Goal: Find specific page/section: Find specific page/section

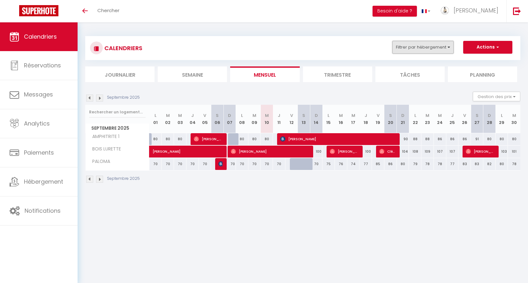
click at [444, 50] on button "Filtrer par hébergement" at bounding box center [422, 47] width 61 height 13
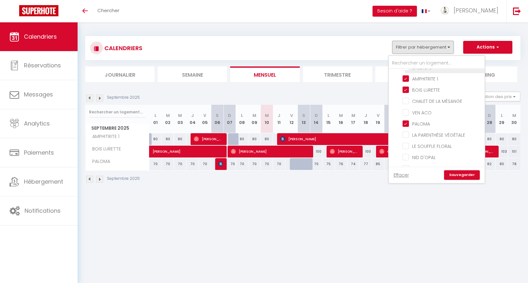
scroll to position [71, 0]
click at [406, 202] on body "🟢 Des questions ou besoin d'assistance pour la migration AirBnB? Connectez-vous…" at bounding box center [264, 163] width 528 height 283
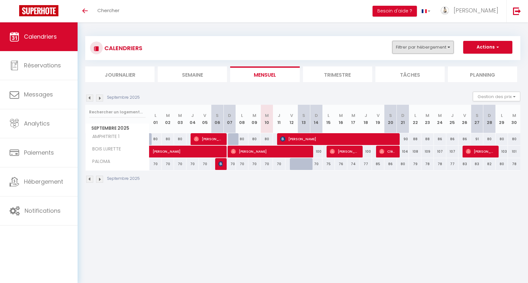
click at [394, 50] on button "Filtrer par hébergement" at bounding box center [422, 47] width 61 height 13
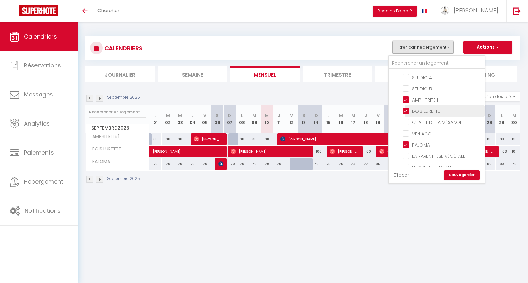
scroll to position [0, 0]
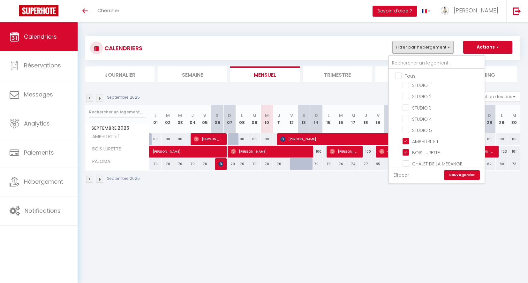
click at [398, 77] on input "Tous" at bounding box center [443, 75] width 96 height 6
checkbox input "true"
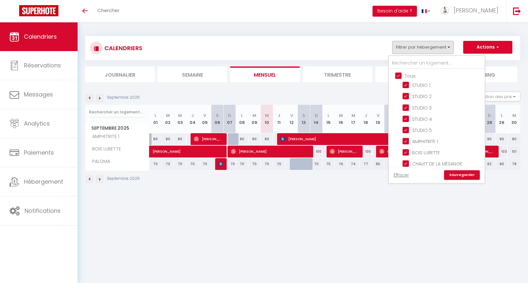
checkbox input "true"
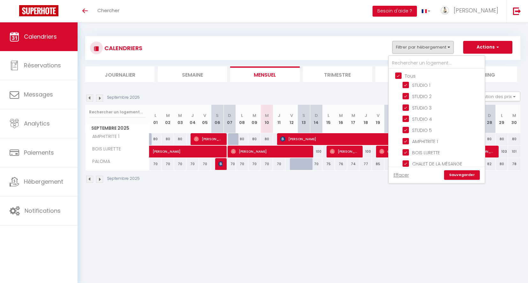
checkbox input "true"
click at [462, 174] on link "Sauvegarder" at bounding box center [462, 175] width 36 height 10
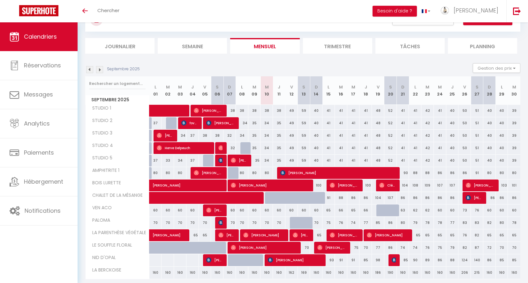
scroll to position [51, 0]
